Goal: Obtain resource: Obtain resource

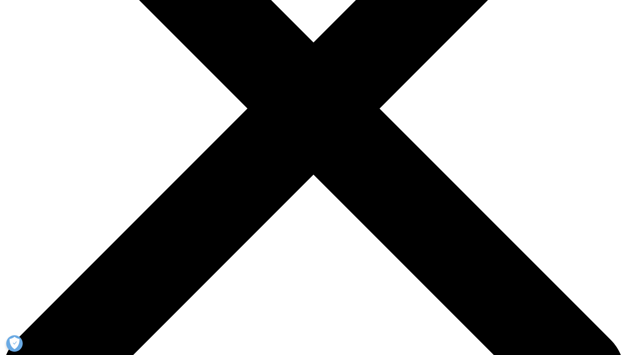
scroll to position [72, 388]
type input "[PERSON_NAME]"
drag, startPoint x: 230, startPoint y: 153, endPoint x: 220, endPoint y: 153, distance: 10.2
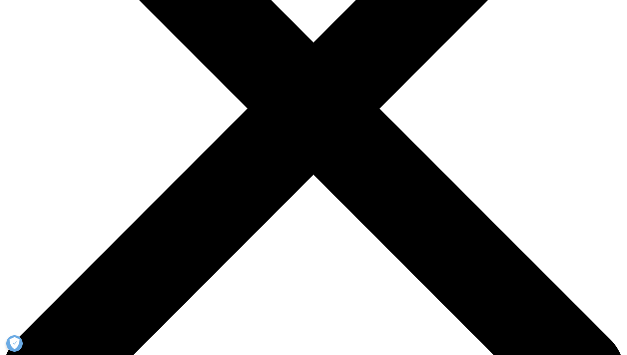
drag, startPoint x: 227, startPoint y: 149, endPoint x: 219, endPoint y: 150, distance: 7.9
type input "singh"
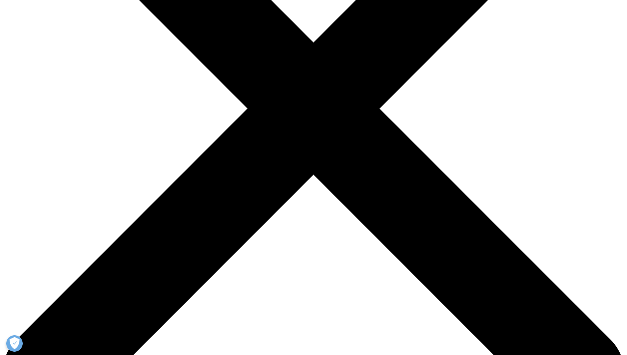
type input "[PERSON_NAME][EMAIL_ADDRESS][DOMAIN_NAME]"
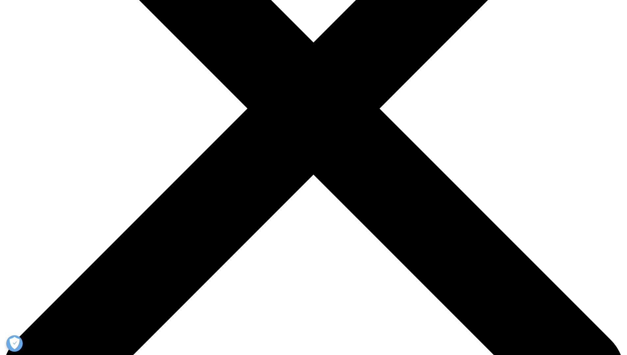
type input "Program"
type input "Clinical Project Manager"
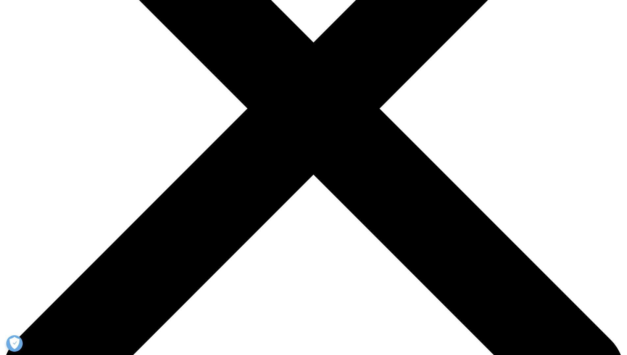
scroll to position [0, 0]
type input "Formation Bio"
select select "[GEOGRAPHIC_DATA]"
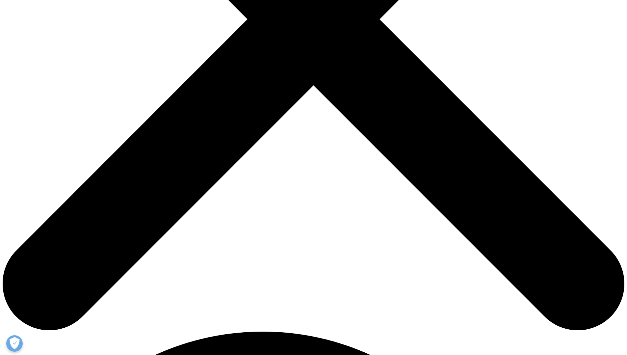
scroll to position [51, 388]
